Goal: Answer question/provide support

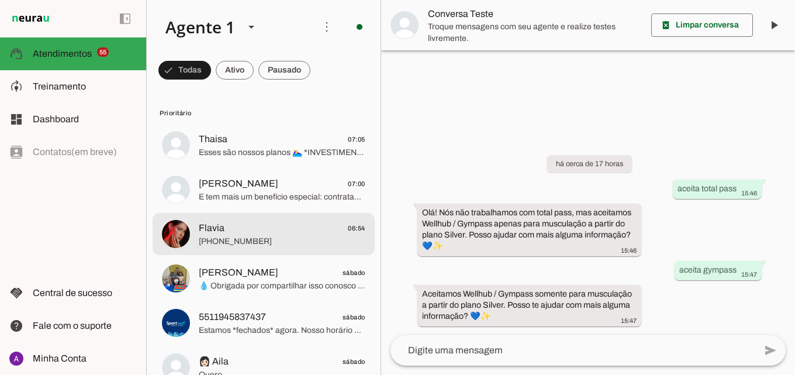
click at [258, 225] on span "Flavia 06:54" at bounding box center [282, 228] width 167 height 15
